Goal: Task Accomplishment & Management: Manage account settings

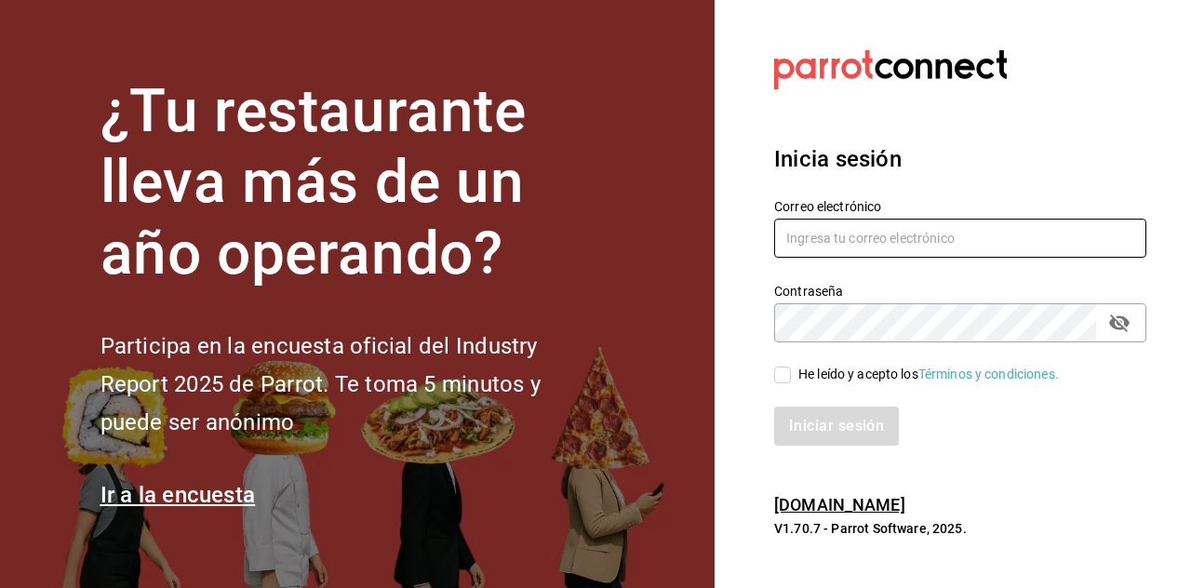
click at [1048, 258] on input "text" at bounding box center [960, 238] width 372 height 39
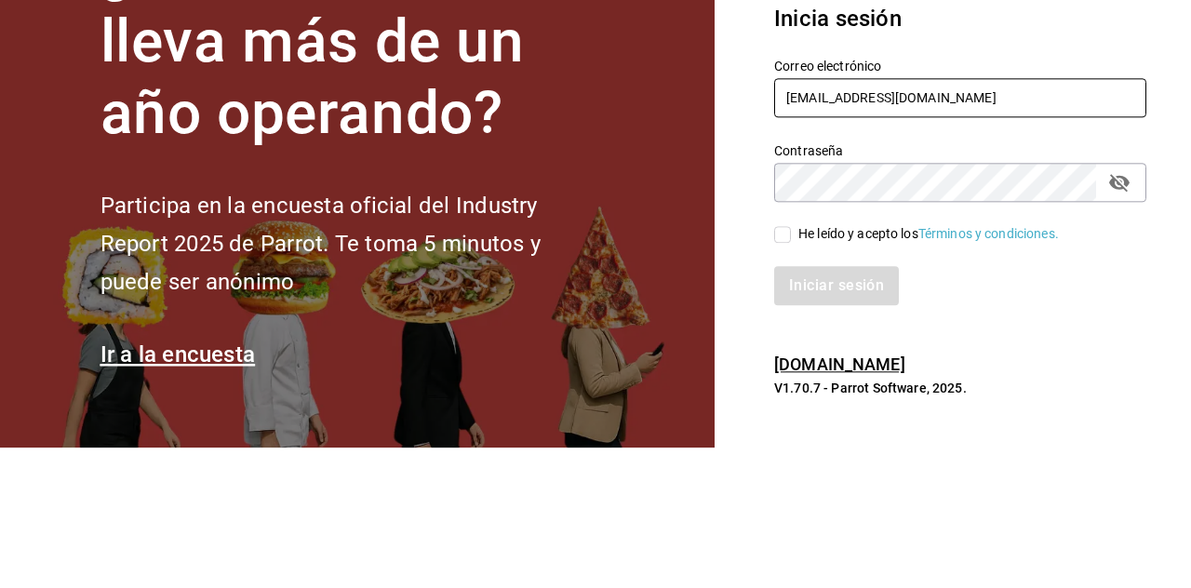
type input "[EMAIL_ADDRESS][DOMAIN_NAME]"
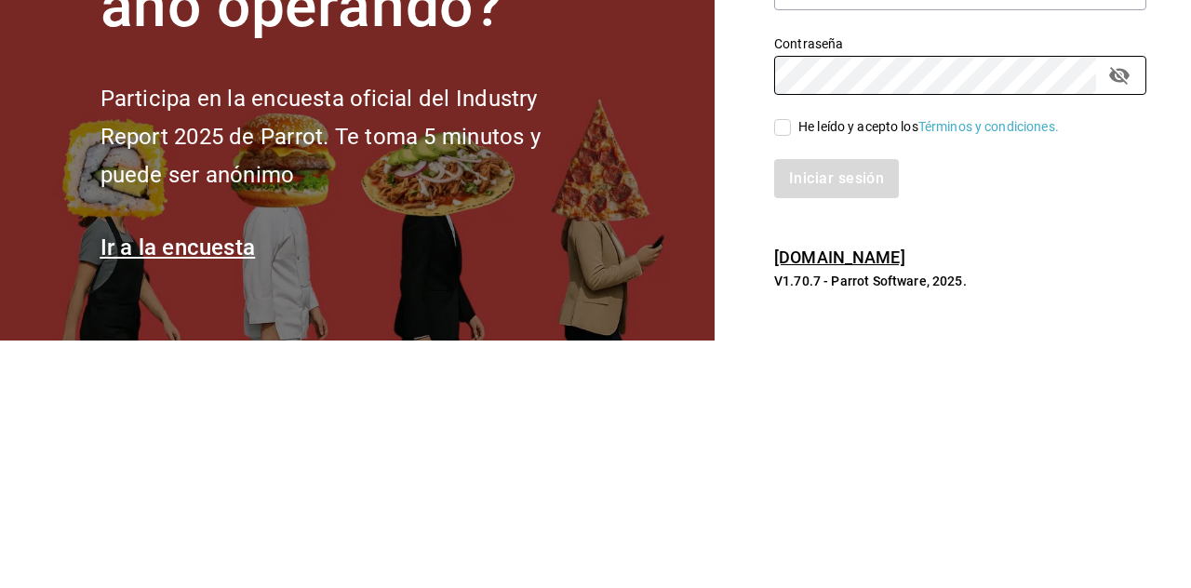
click at [777, 383] on input "He leído y acepto los Términos y condiciones." at bounding box center [782, 375] width 17 height 17
checkbox input "true"
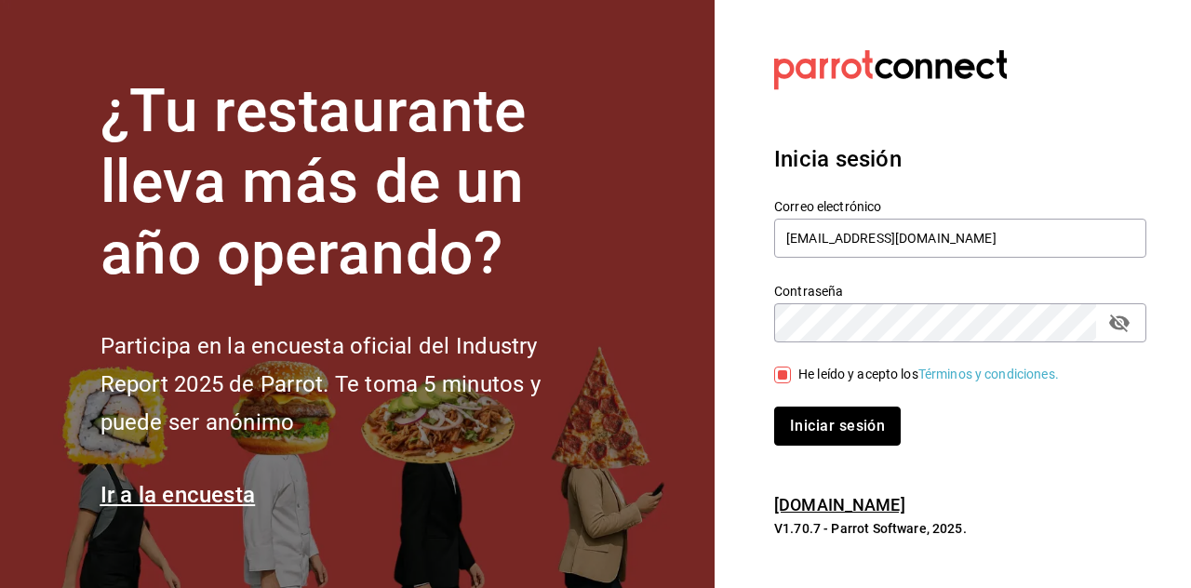
click at [872, 446] on button "Iniciar sesión" at bounding box center [837, 426] width 127 height 39
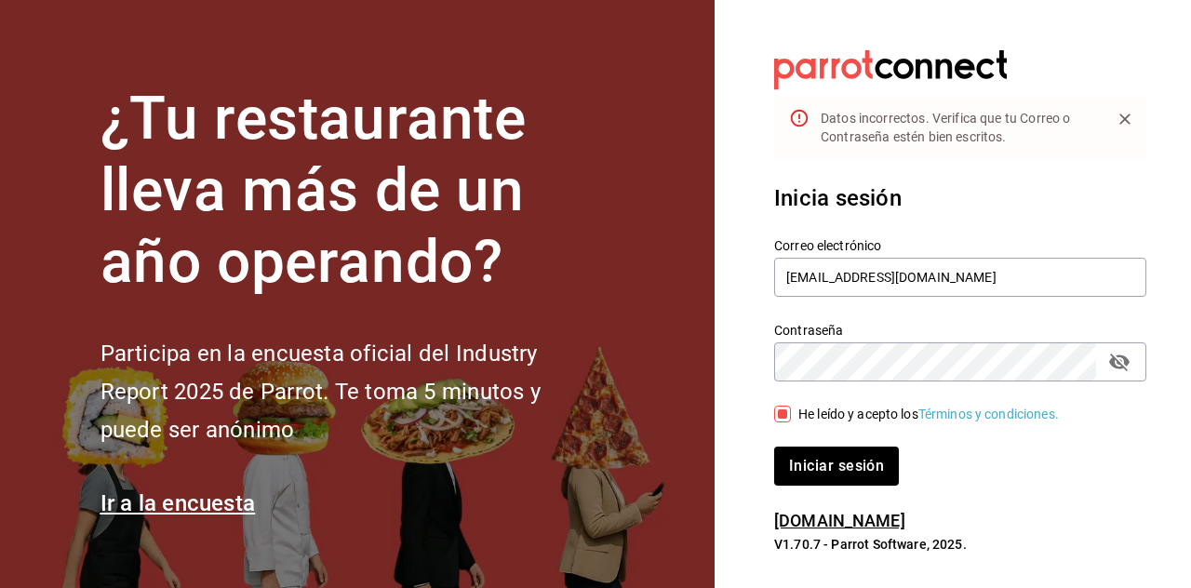
click at [1132, 378] on button "passwordField" at bounding box center [1120, 362] width 32 height 32
